Goal: Information Seeking & Learning: Find specific fact

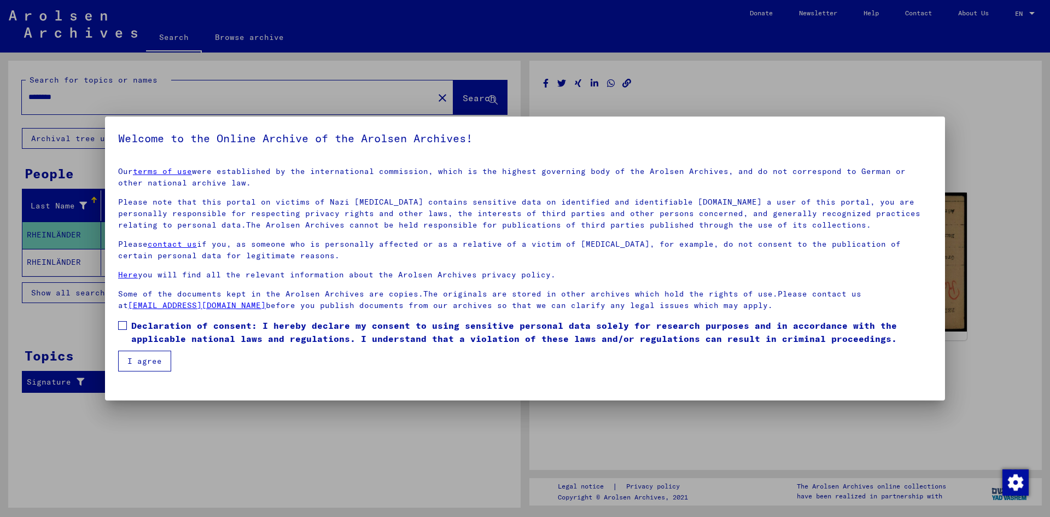
drag, startPoint x: 147, startPoint y: 320, endPoint x: 145, endPoint y: 336, distance: 15.9
click at [147, 320] on span "Declaration of consent: I hereby declare my consent to using sensitive personal…" at bounding box center [531, 332] width 801 height 26
click at [137, 360] on button "I agree" at bounding box center [144, 361] width 53 height 21
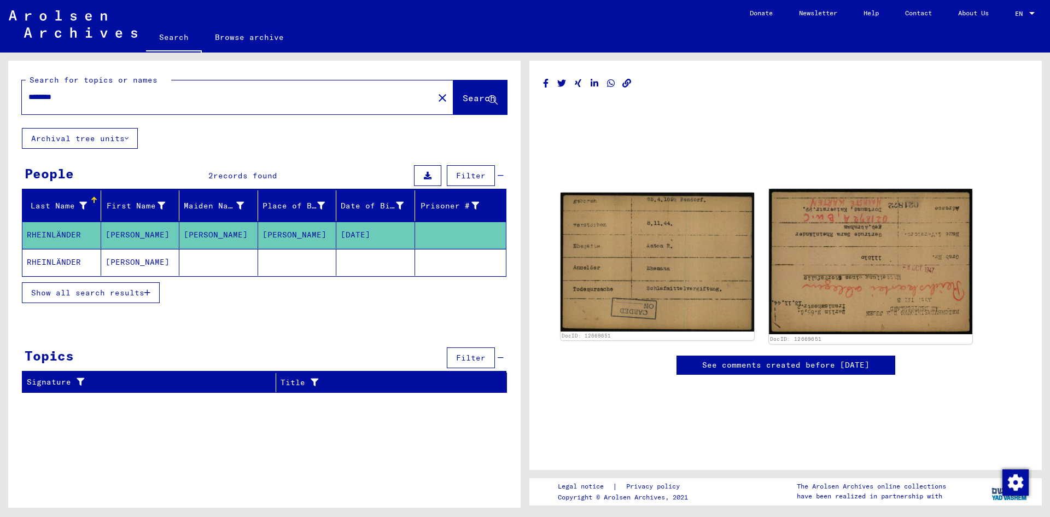
click at [835, 242] on img at bounding box center [870, 261] width 203 height 145
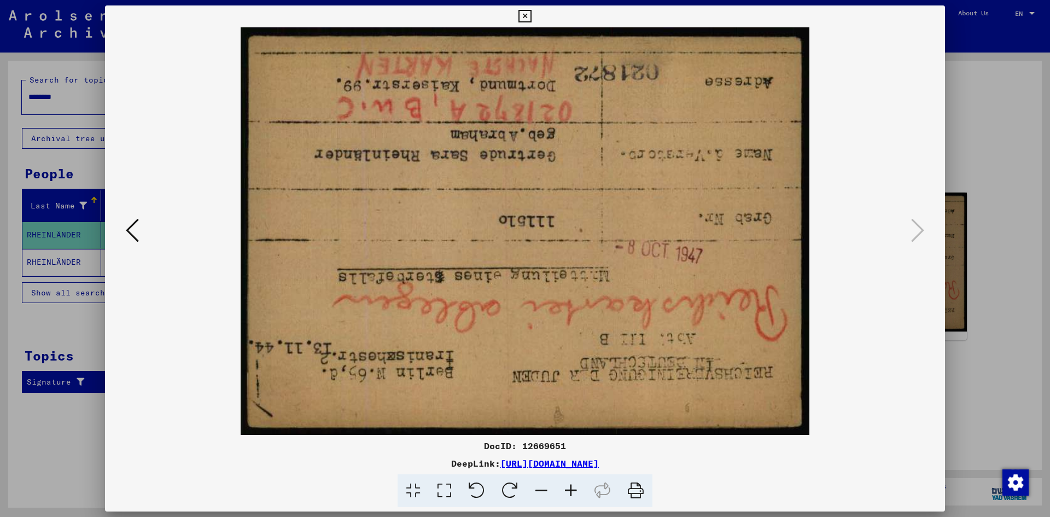
click at [507, 481] on icon at bounding box center [509, 490] width 33 height 33
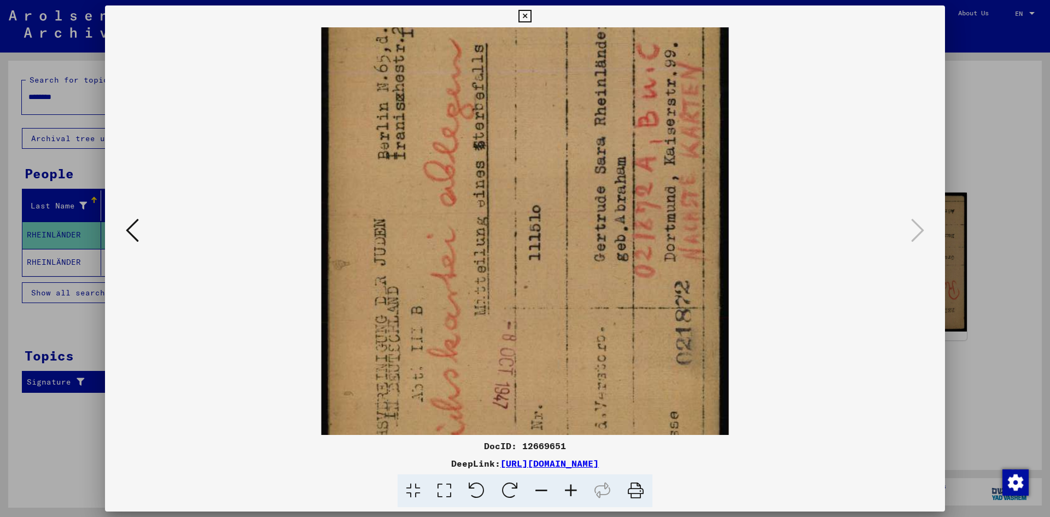
click at [507, 481] on icon at bounding box center [509, 490] width 33 height 33
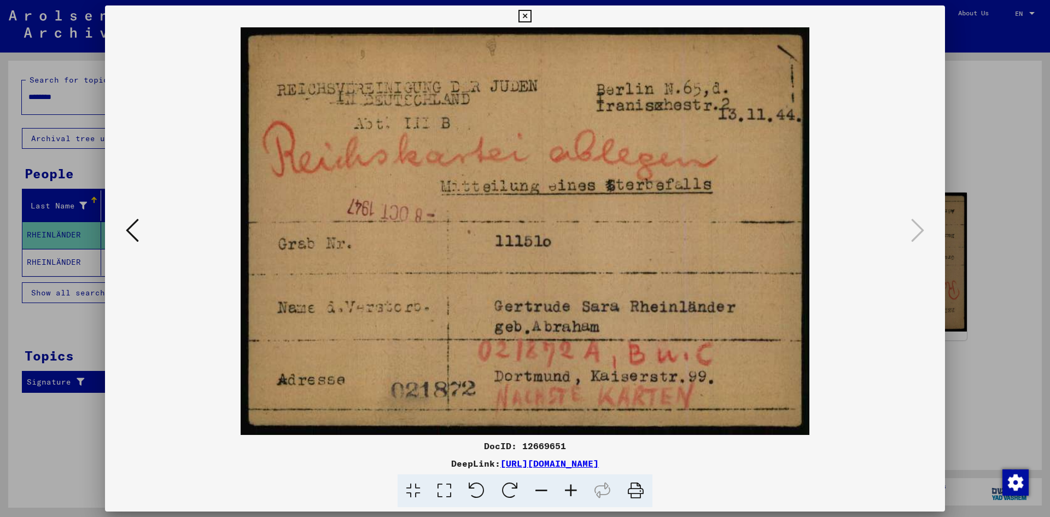
click at [138, 225] on icon at bounding box center [132, 230] width 13 height 26
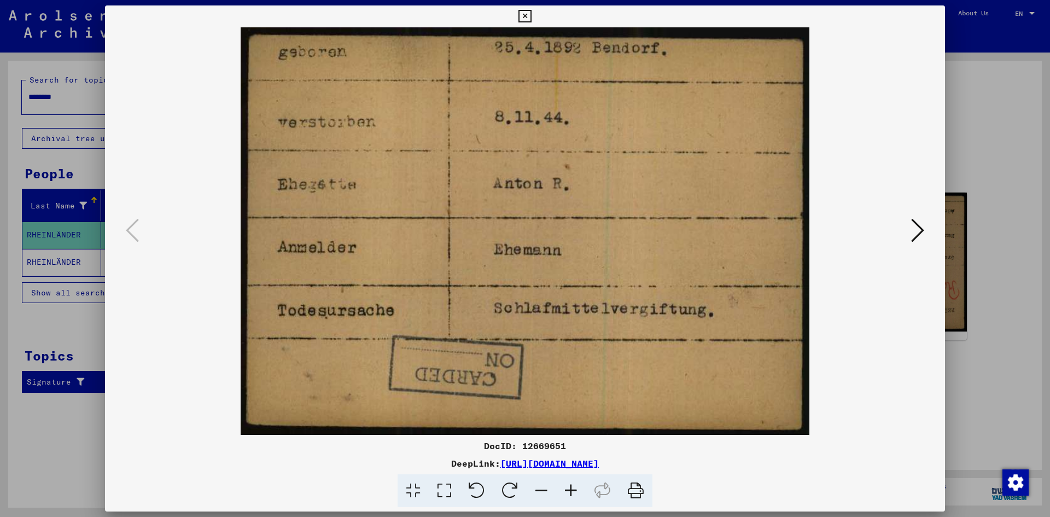
click at [80, 382] on div at bounding box center [525, 258] width 1050 height 517
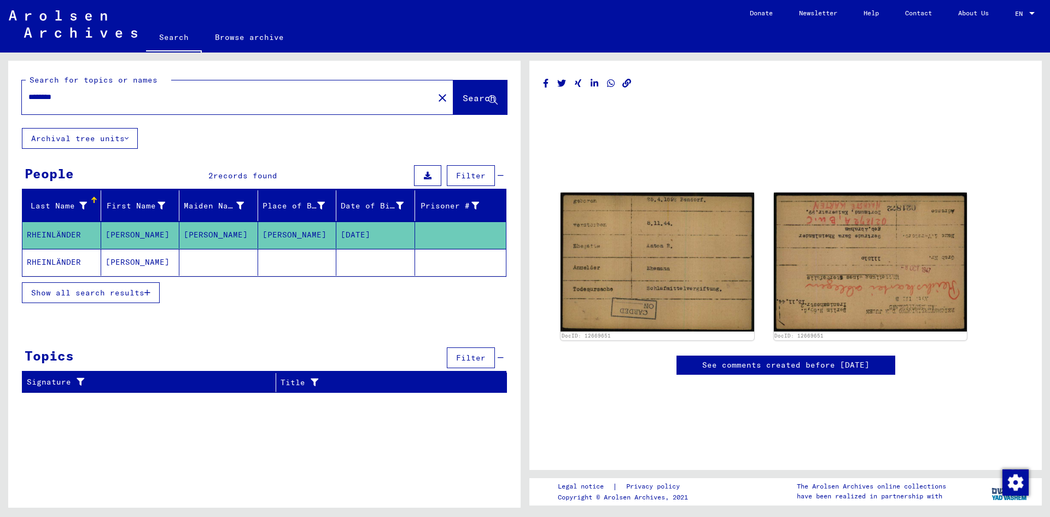
click at [79, 262] on mat-cell "RHEINLÄNDER" at bounding box center [61, 262] width 79 height 27
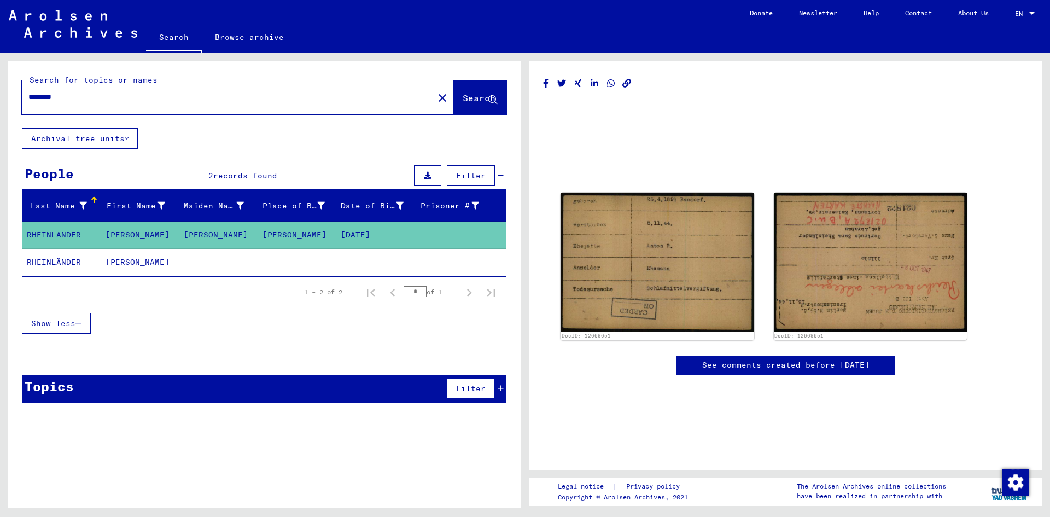
click at [119, 261] on mat-cell "[PERSON_NAME]" at bounding box center [140, 262] width 79 height 27
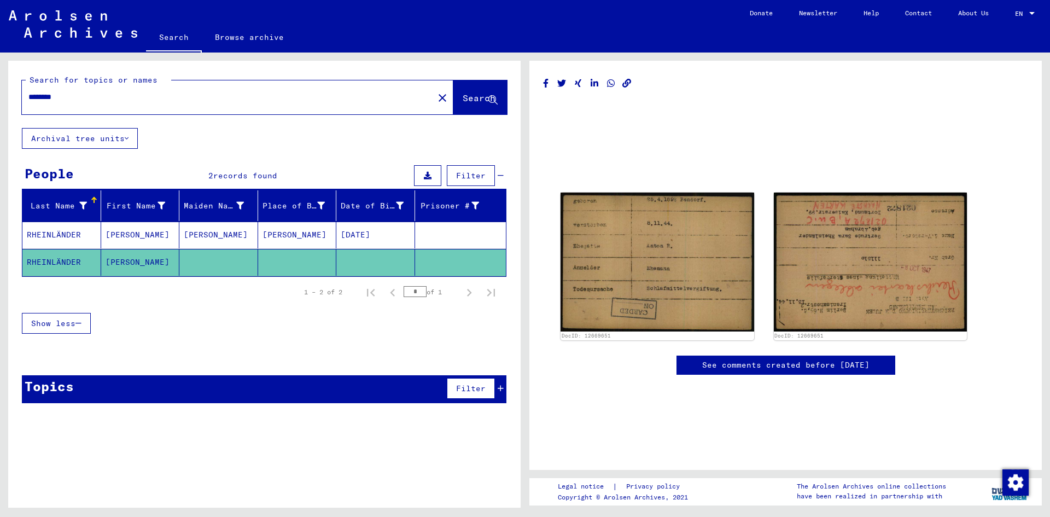
click at [116, 264] on mat-cell "[PERSON_NAME]" at bounding box center [140, 262] width 79 height 27
click at [71, 266] on mat-cell "RHEINLÄNDER" at bounding box center [61, 262] width 79 height 27
click at [83, 229] on mat-cell "RHEINLÄNDER" at bounding box center [61, 234] width 79 height 27
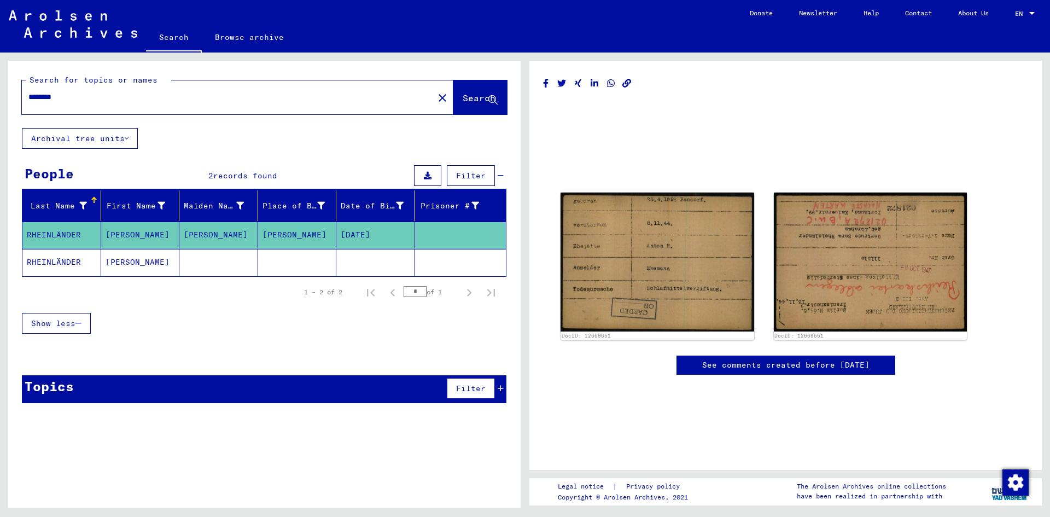
click at [81, 266] on mat-cell "RHEINLÄNDER" at bounding box center [61, 262] width 79 height 27
